Goal: Transaction & Acquisition: Purchase product/service

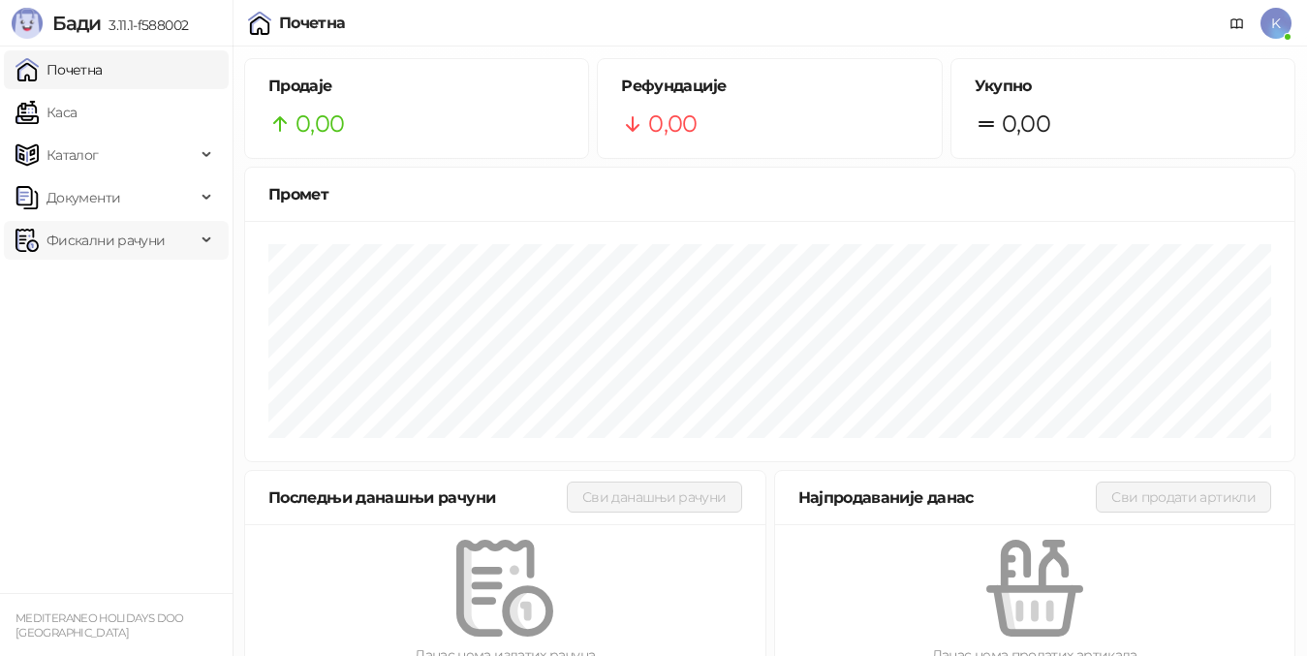
click at [58, 245] on span "Фискални рачуни" at bounding box center [105, 240] width 118 height 39
click at [72, 119] on link "Каса" at bounding box center [45, 112] width 61 height 39
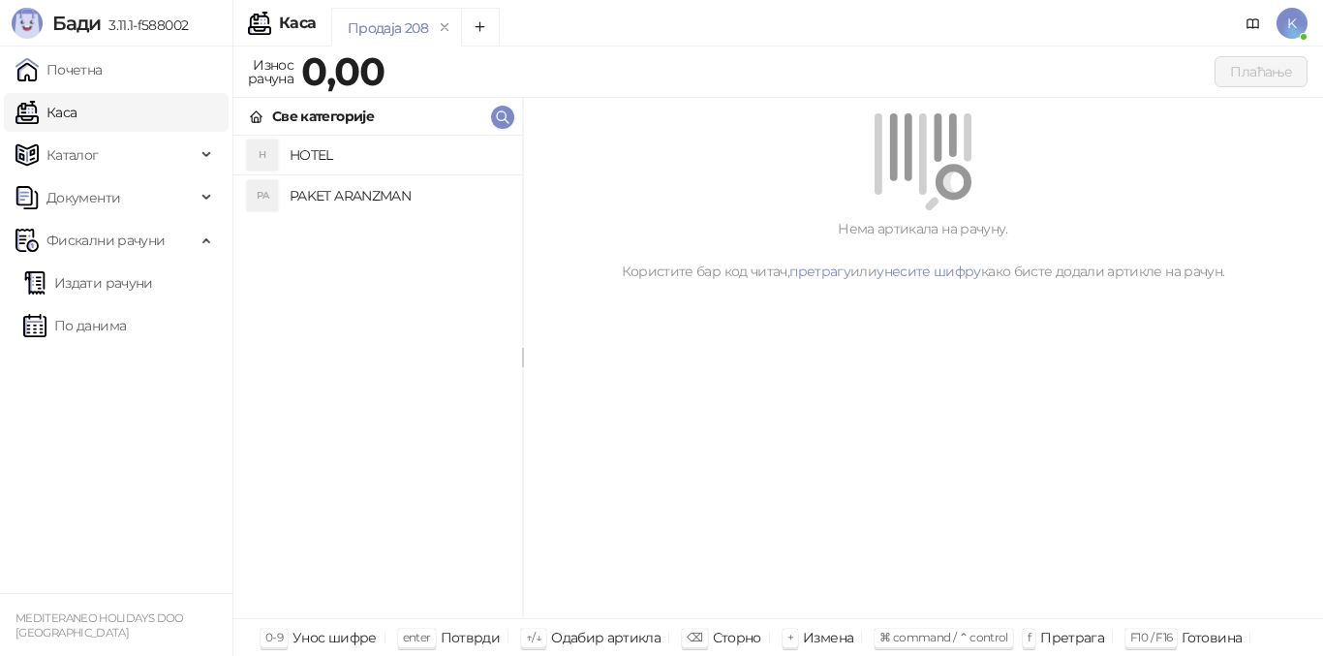
click at [381, 201] on h4 "PAKET ARANZMAN" at bounding box center [398, 195] width 217 height 31
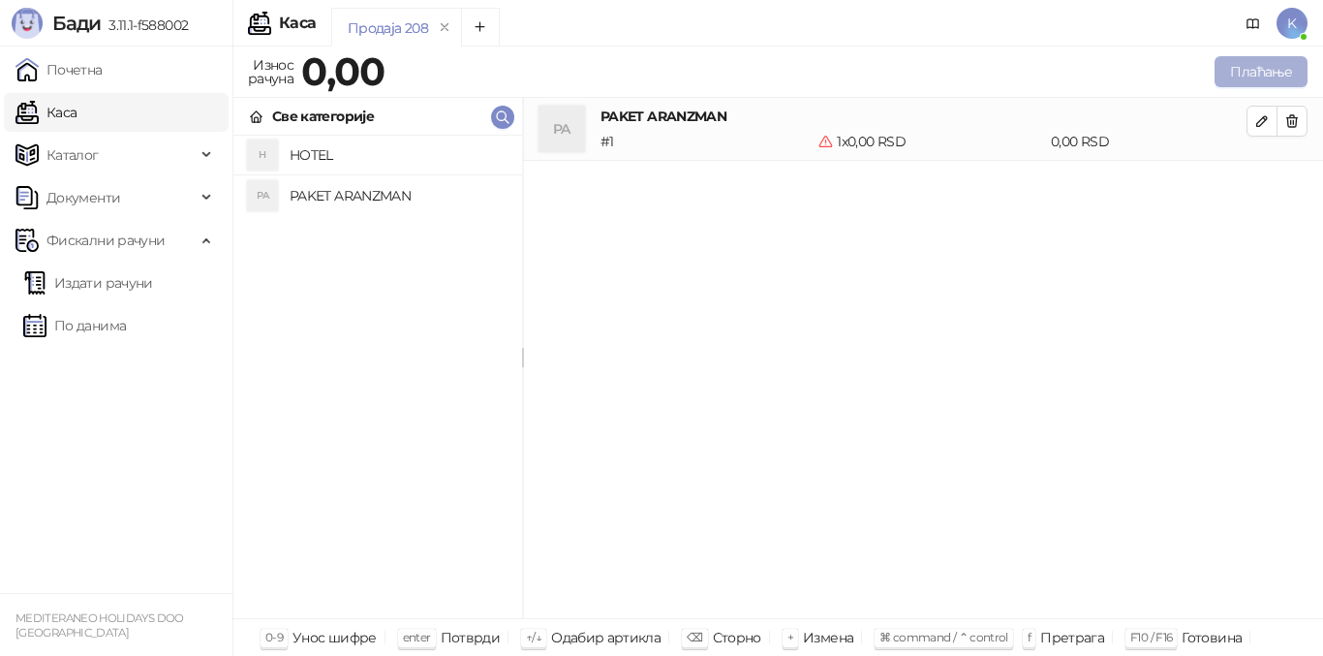
click at [1236, 78] on button "Плаћање" at bounding box center [1261, 71] width 93 height 31
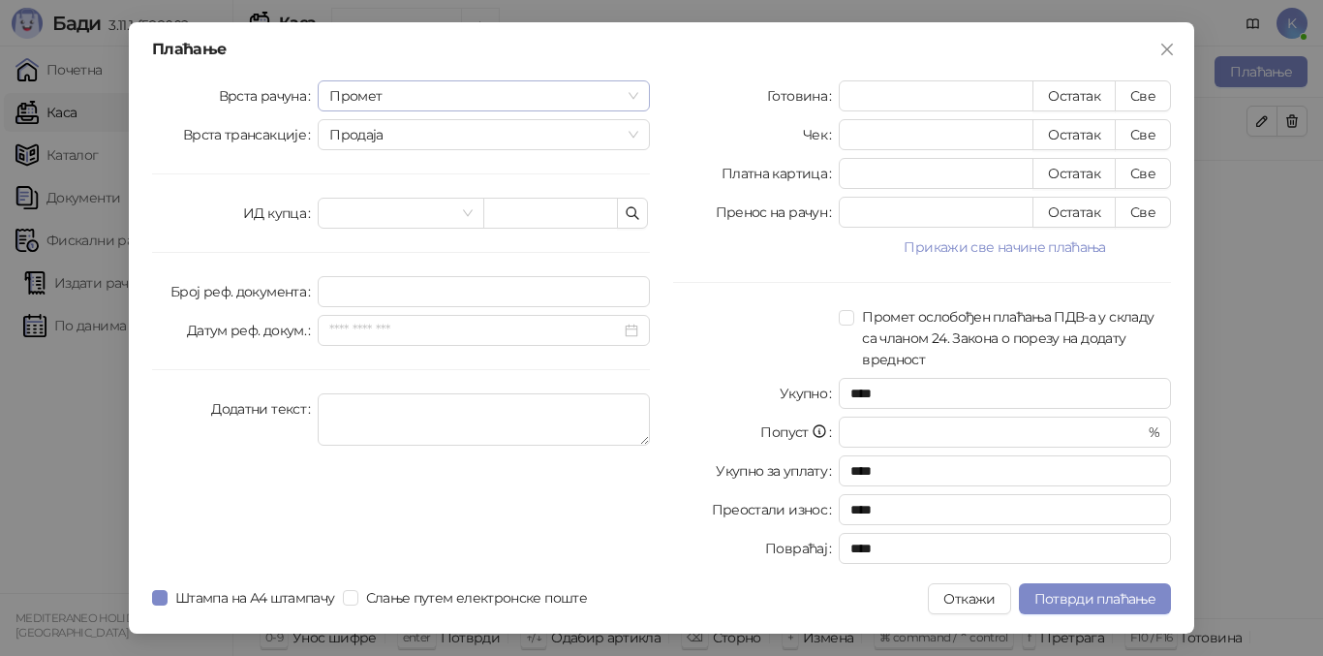
click at [394, 96] on span "Промет" at bounding box center [483, 95] width 309 height 29
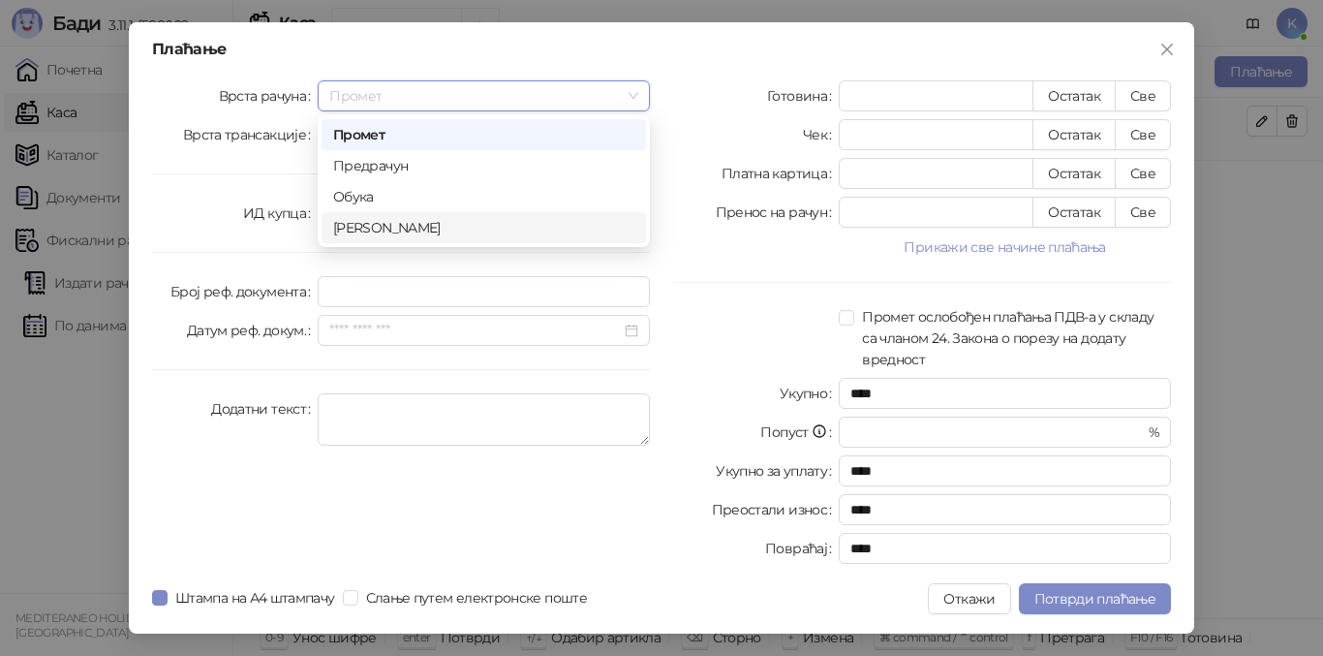
click at [391, 229] on div "[PERSON_NAME]" at bounding box center [483, 227] width 301 height 21
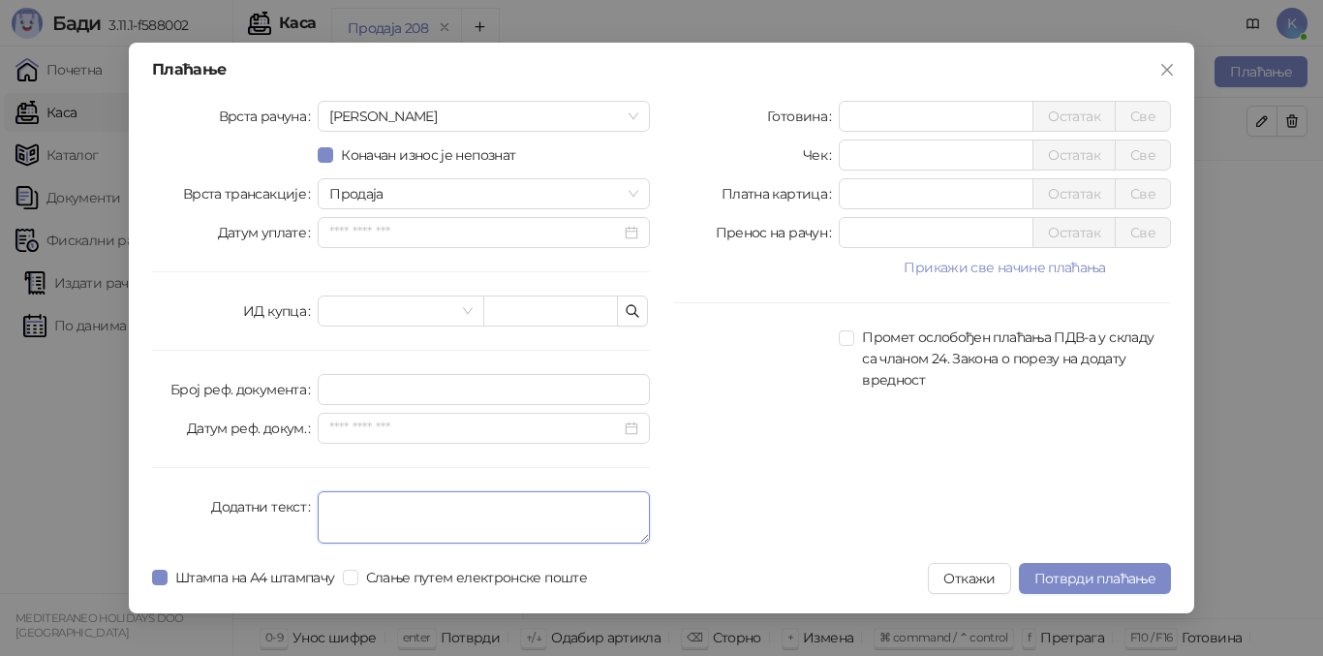
click at [352, 509] on textarea "Додатни текст" at bounding box center [484, 517] width 332 height 52
type textarea "*********"
drag, startPoint x: 890, startPoint y: 194, endPoint x: 781, endPoint y: 180, distance: 110.3
click at [781, 180] on div "Платна картица * Остатак Све" at bounding box center [922, 193] width 498 height 31
type input "*****"
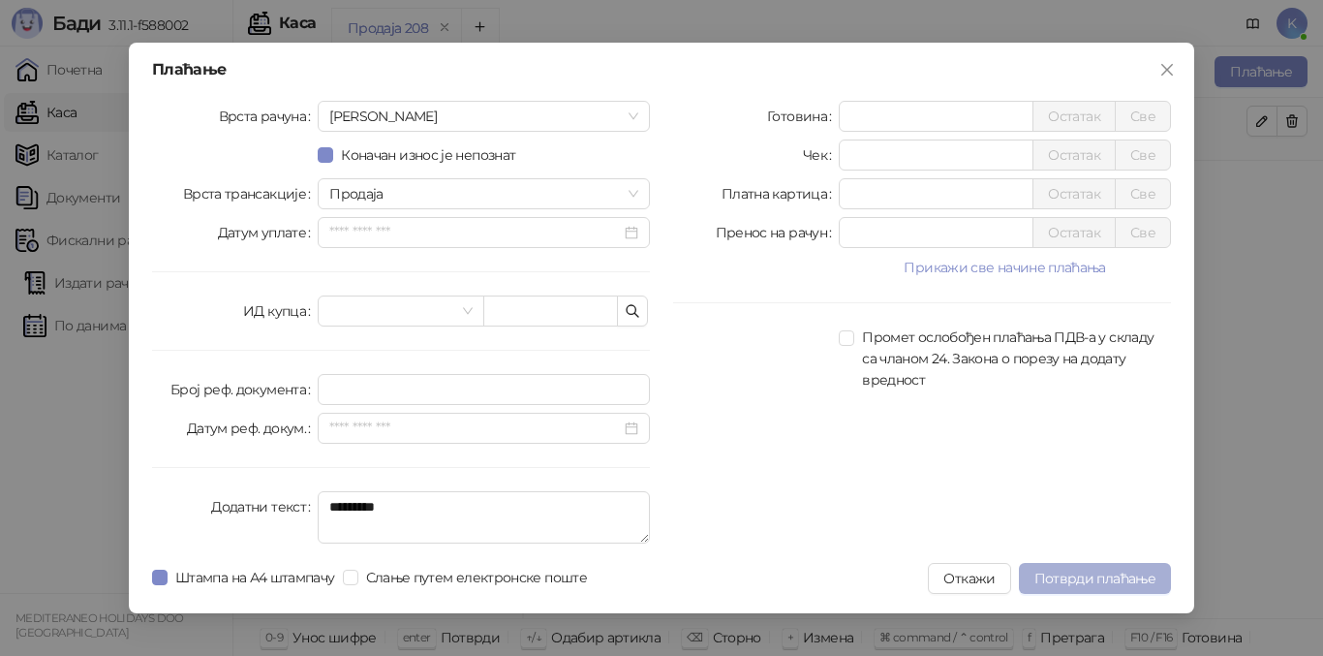
click at [1077, 578] on span "Потврди плаћање" at bounding box center [1095, 578] width 121 height 17
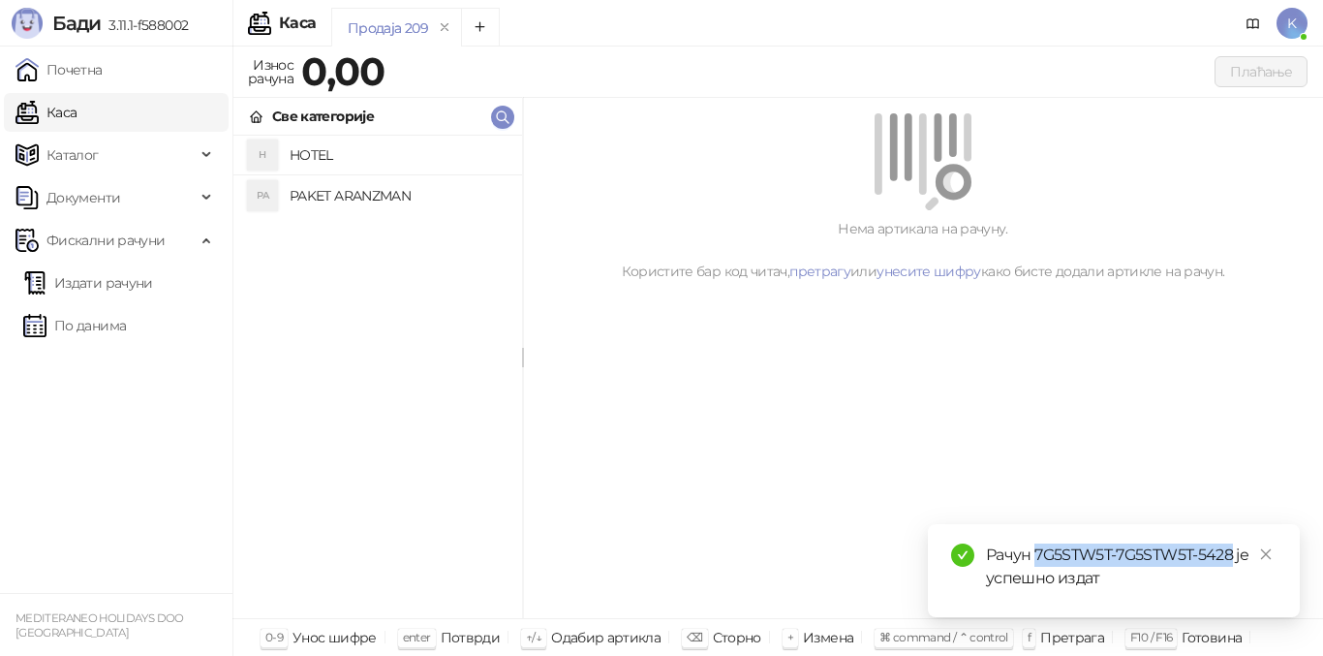
drag, startPoint x: 1037, startPoint y: 547, endPoint x: 1235, endPoint y: 549, distance: 197.6
click at [1235, 549] on div "Рачун 7G5STW5T-7G5STW5T-5428 је успешно издат" at bounding box center [1131, 566] width 291 height 46
copy div "7G5STW5T-7G5STW5T-5428"
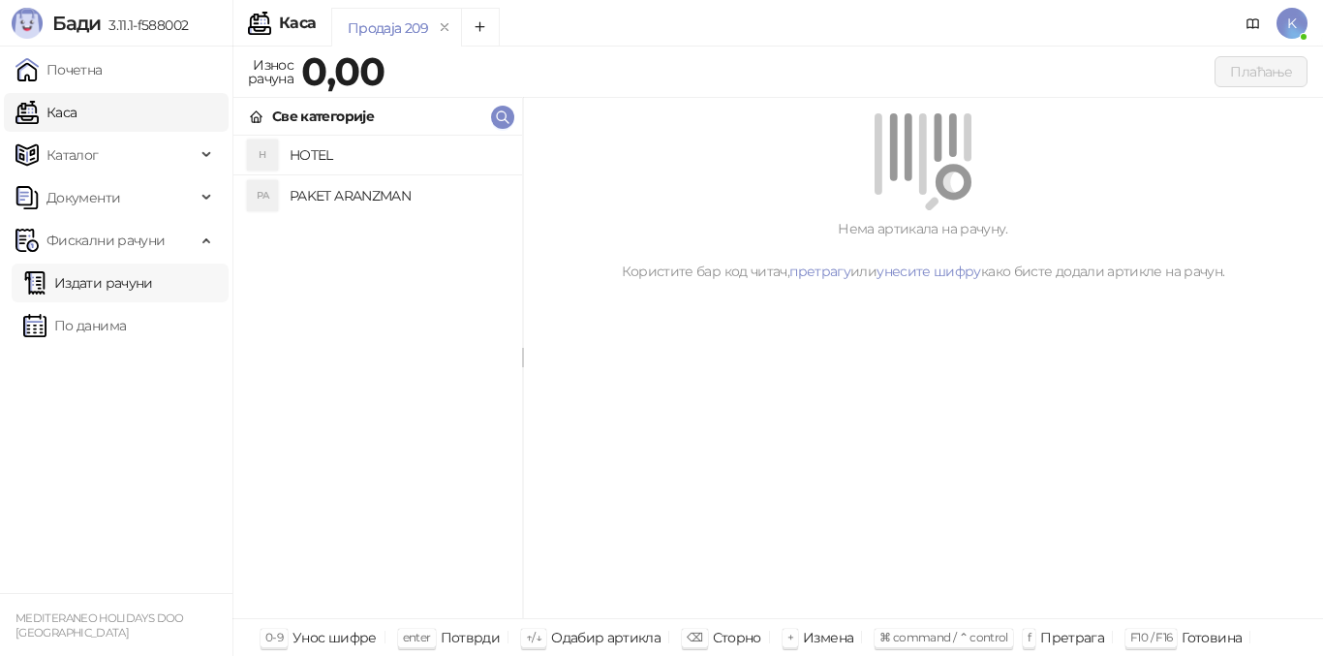
click at [78, 290] on link "Издати рачуни" at bounding box center [88, 282] width 130 height 39
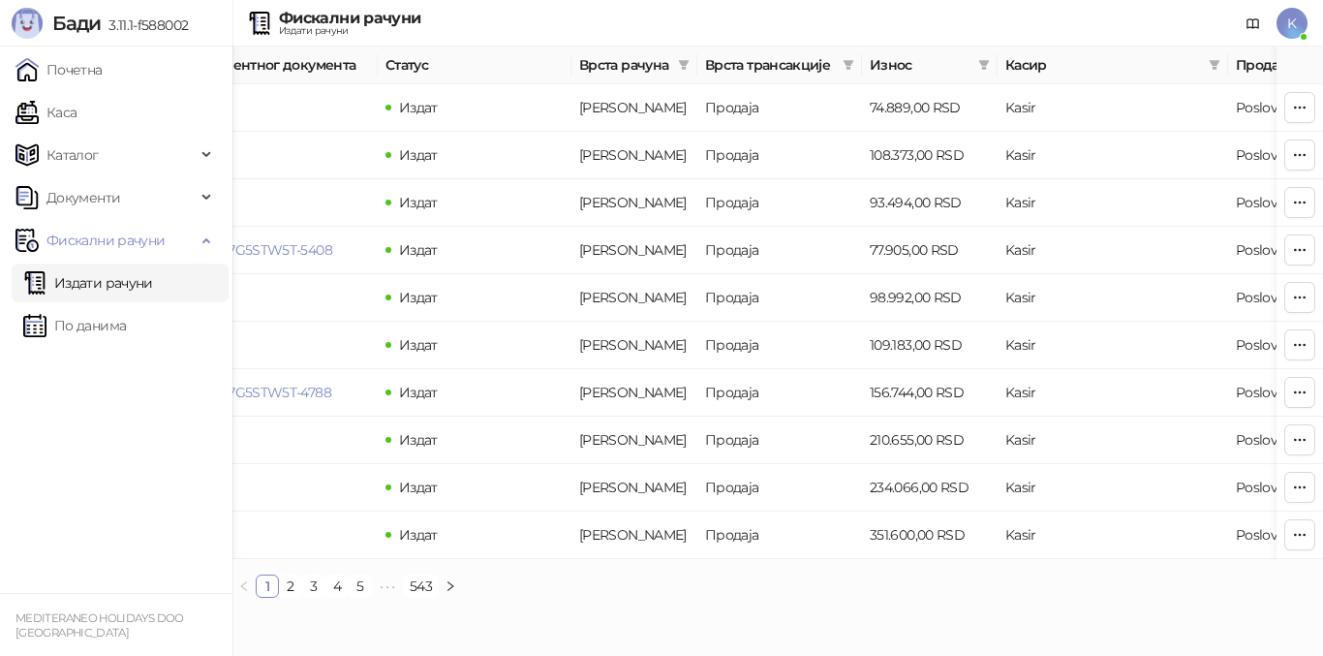
scroll to position [0, 653]
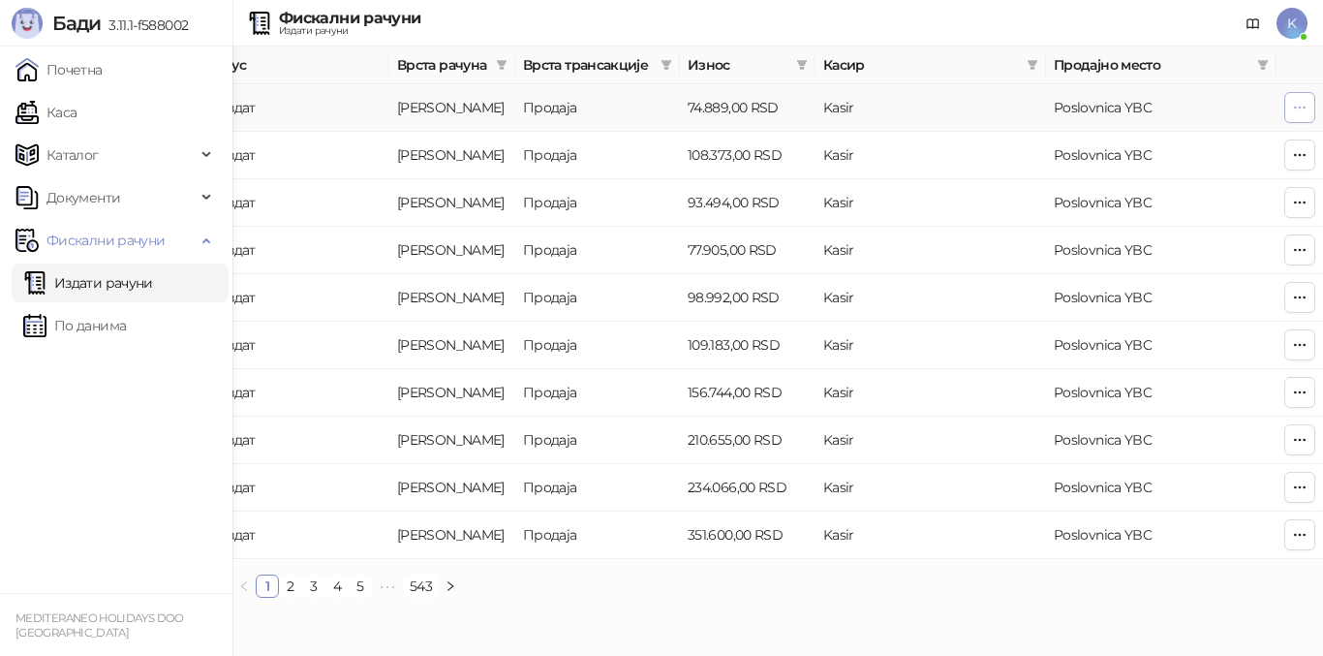
click at [1297, 108] on icon "button" at bounding box center [1299, 107] width 15 height 15
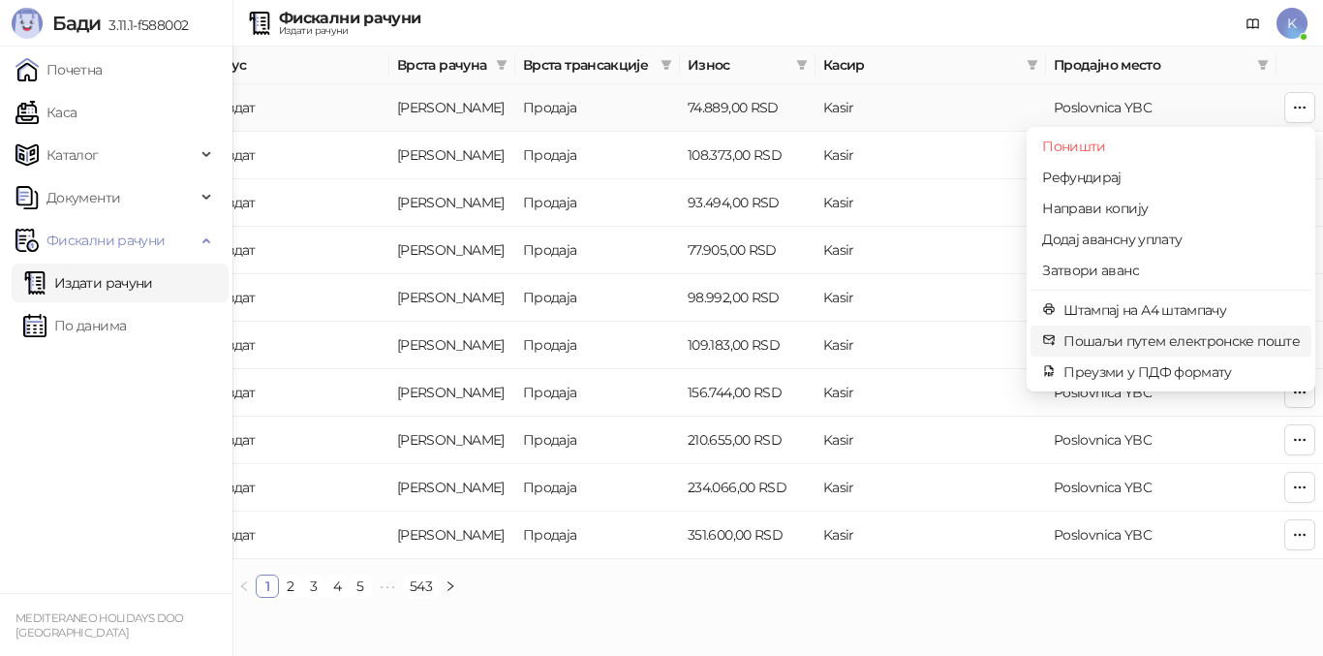
click at [1118, 336] on span "Пошаљи путем електронске поште" at bounding box center [1182, 340] width 236 height 21
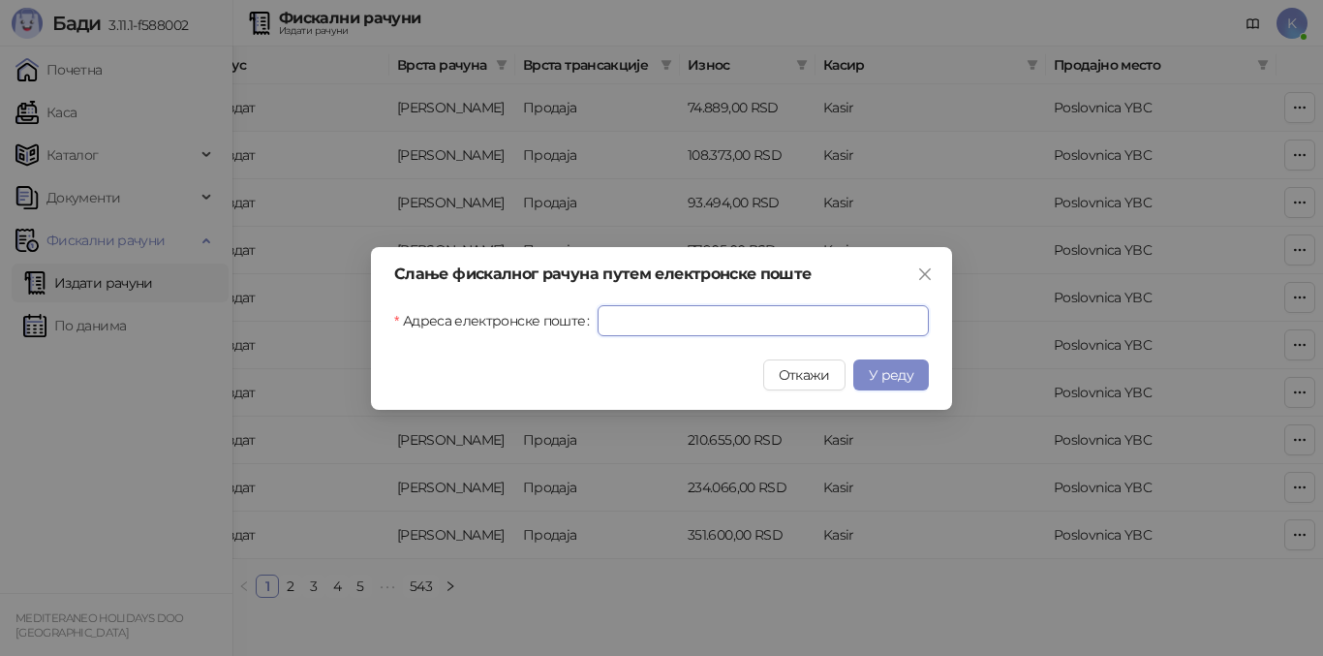
click at [762, 317] on input "Адреса електронске поште" at bounding box center [763, 320] width 331 height 31
paste input "**********"
type input "**********"
click at [907, 373] on span "У реду" at bounding box center [891, 374] width 45 height 17
